Goal: Transaction & Acquisition: Purchase product/service

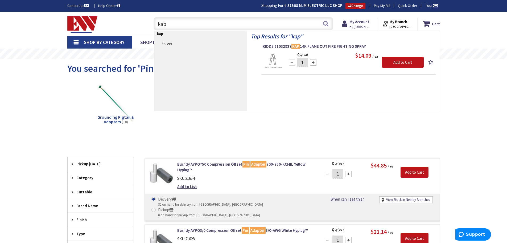
click at [194, 21] on input "kap" at bounding box center [244, 23] width 180 height 13
type input "k"
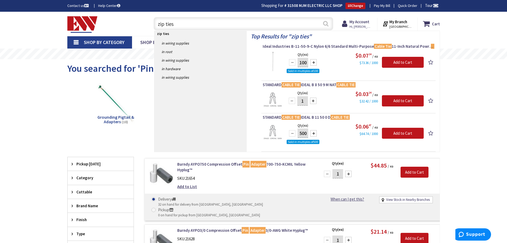
type input "zip ties"
click at [326, 24] on button "Search" at bounding box center [325, 24] width 7 height 12
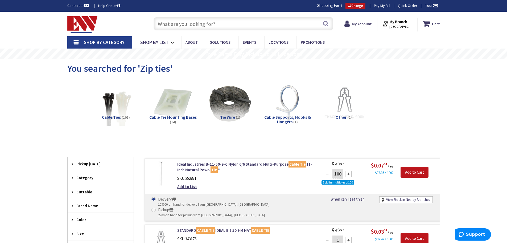
type input "[GEOGRAPHIC_DATA], [PERSON_NAME] 180 St. bet. [PERSON_NAME][GEOGRAPHIC_DATA] an…"
